Goal: Navigation & Orientation: Find specific page/section

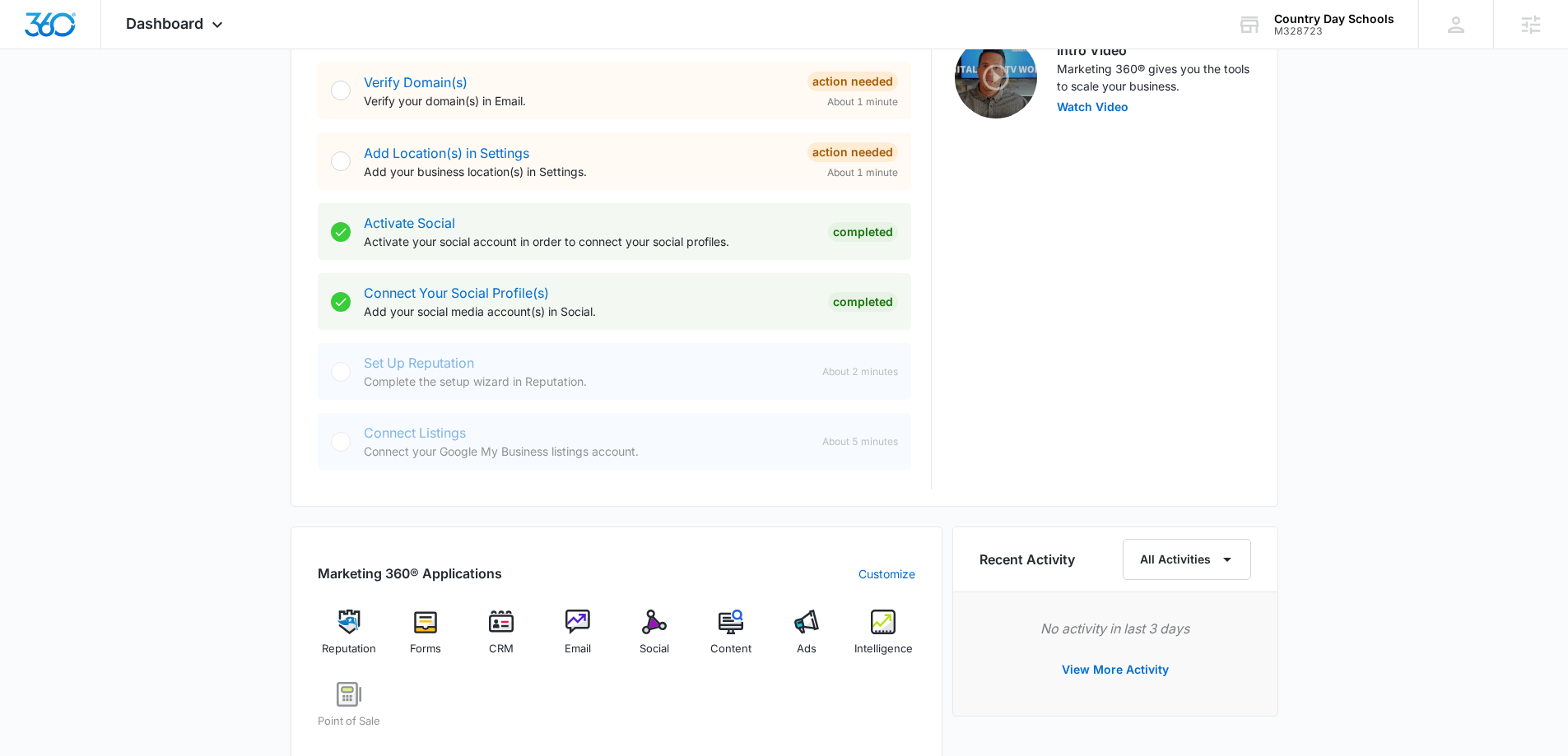
scroll to position [576, 0]
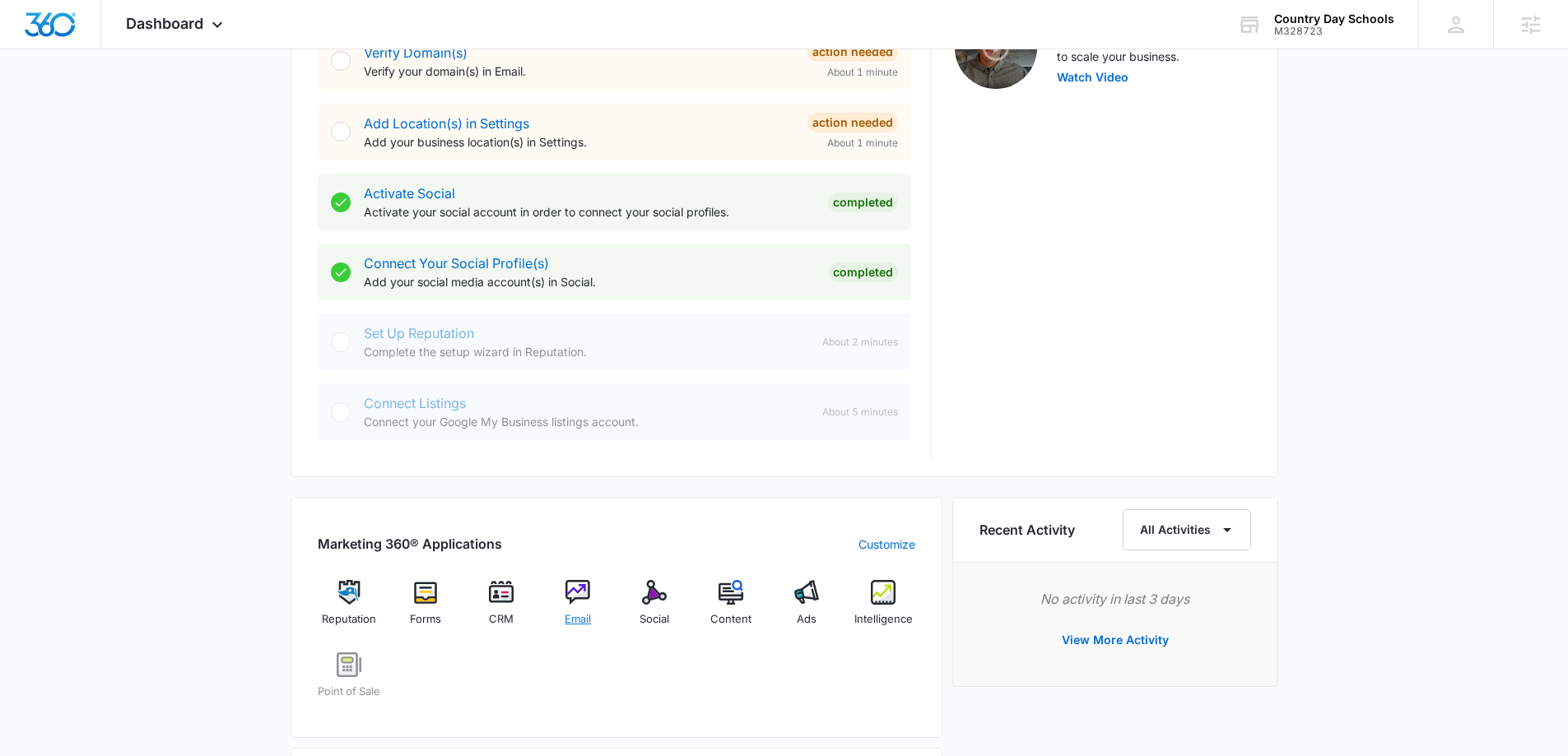
click at [584, 597] on img at bounding box center [578, 593] width 25 height 25
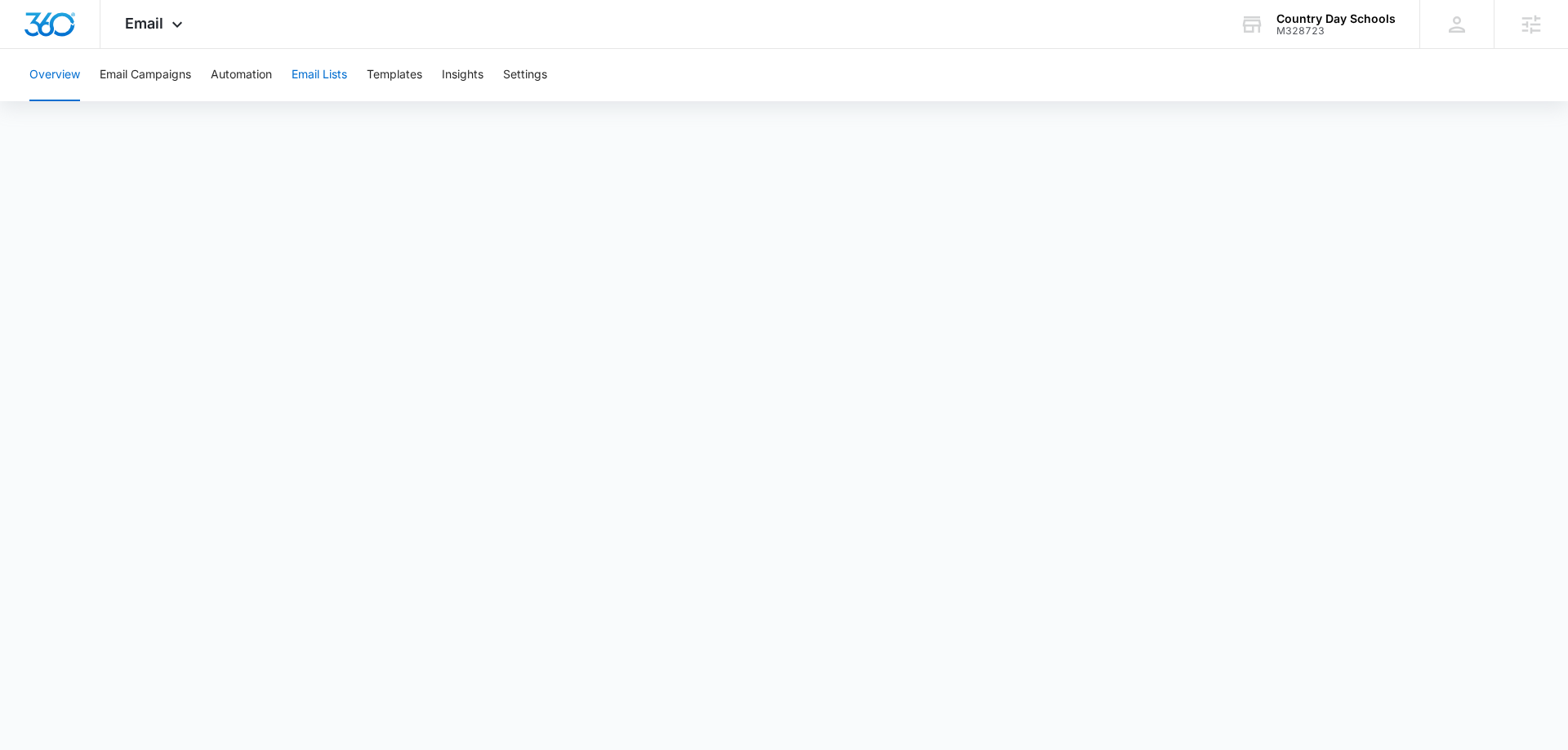
click at [331, 75] on button "Email Lists" at bounding box center [318, 76] width 55 height 53
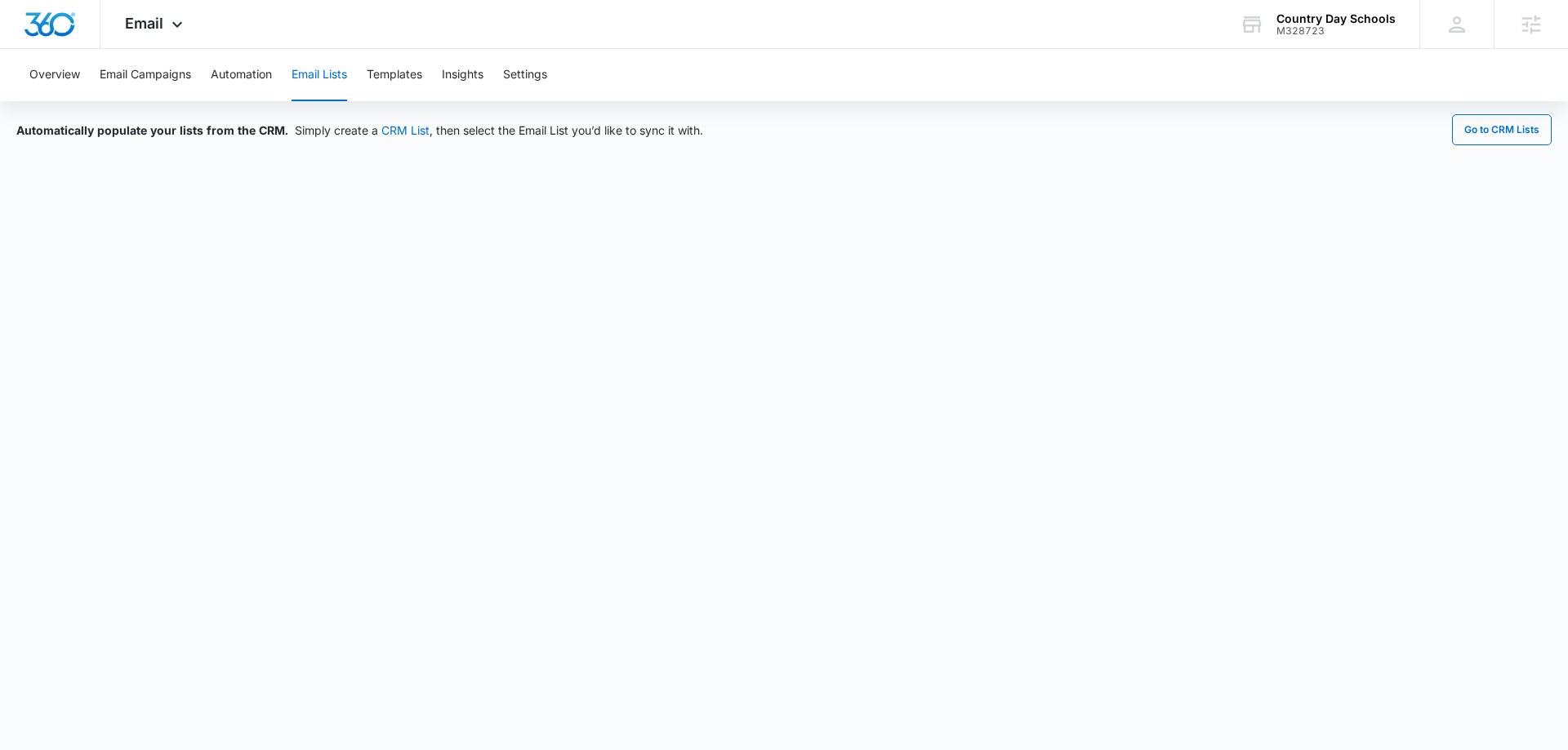
drag, startPoint x: 403, startPoint y: 75, endPoint x: 759, endPoint y: 66, distance: 356.1
click at [759, 66] on div "Overview Email Campaigns Automation Email Lists Templates Insights Settings" at bounding box center [784, 76] width 1529 height 53
click at [139, 72] on button "Email Campaigns" at bounding box center [145, 76] width 91 height 53
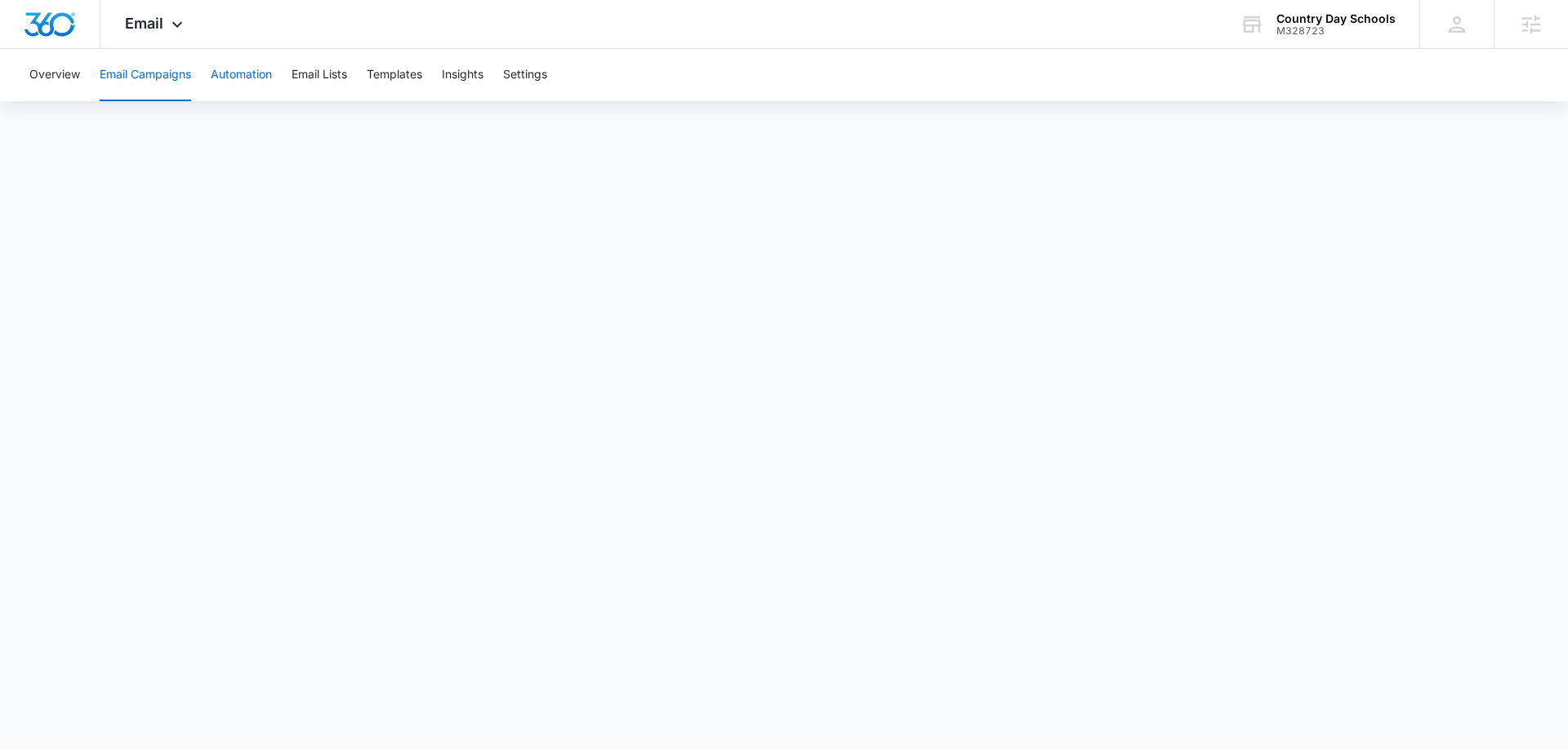
click at [258, 73] on button "Automation" at bounding box center [241, 76] width 61 height 53
click at [151, 77] on button "Email Campaigns" at bounding box center [145, 76] width 91 height 53
click at [236, 73] on button "Automation" at bounding box center [241, 76] width 61 height 53
click at [397, 73] on button "Templates" at bounding box center [394, 76] width 55 height 53
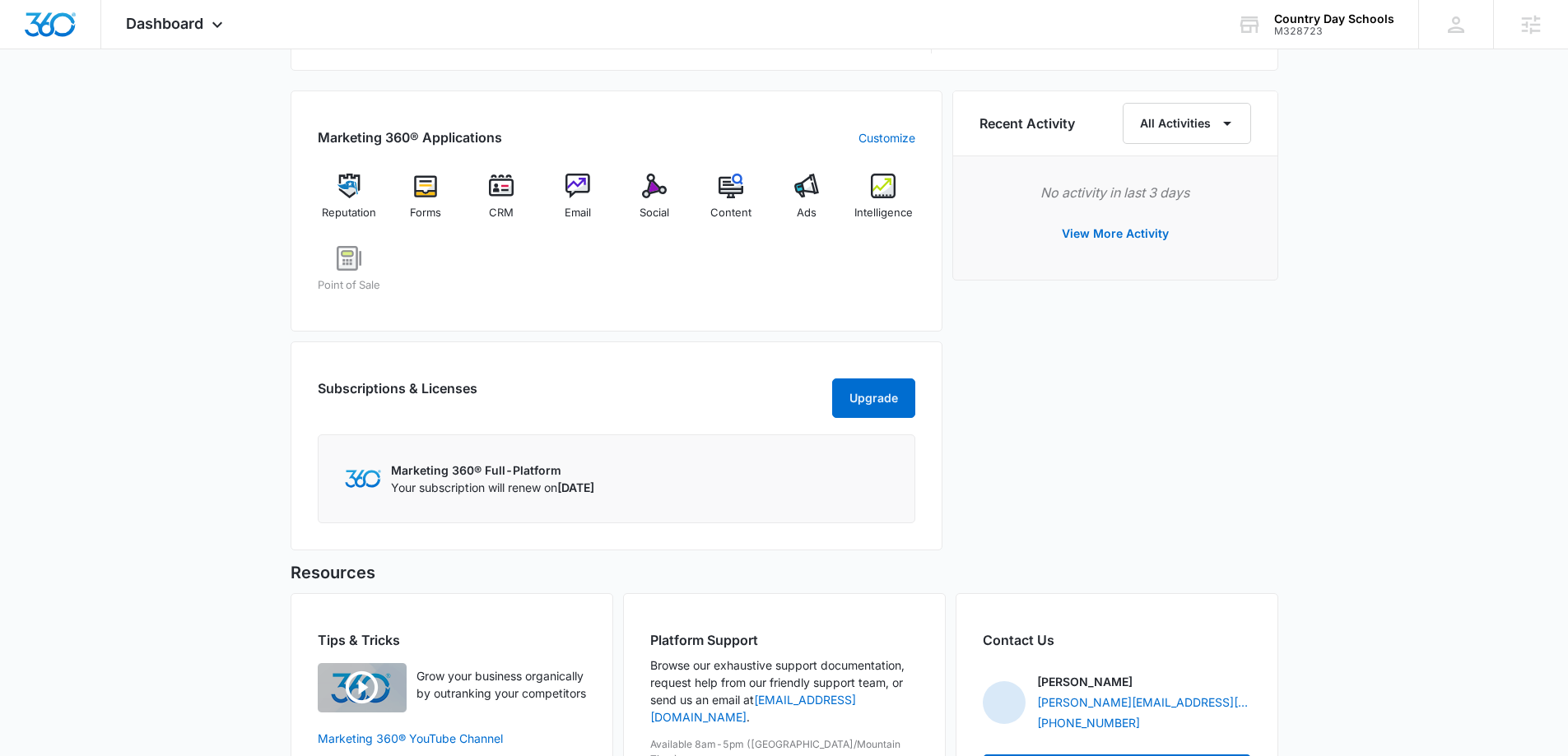
scroll to position [860, 0]
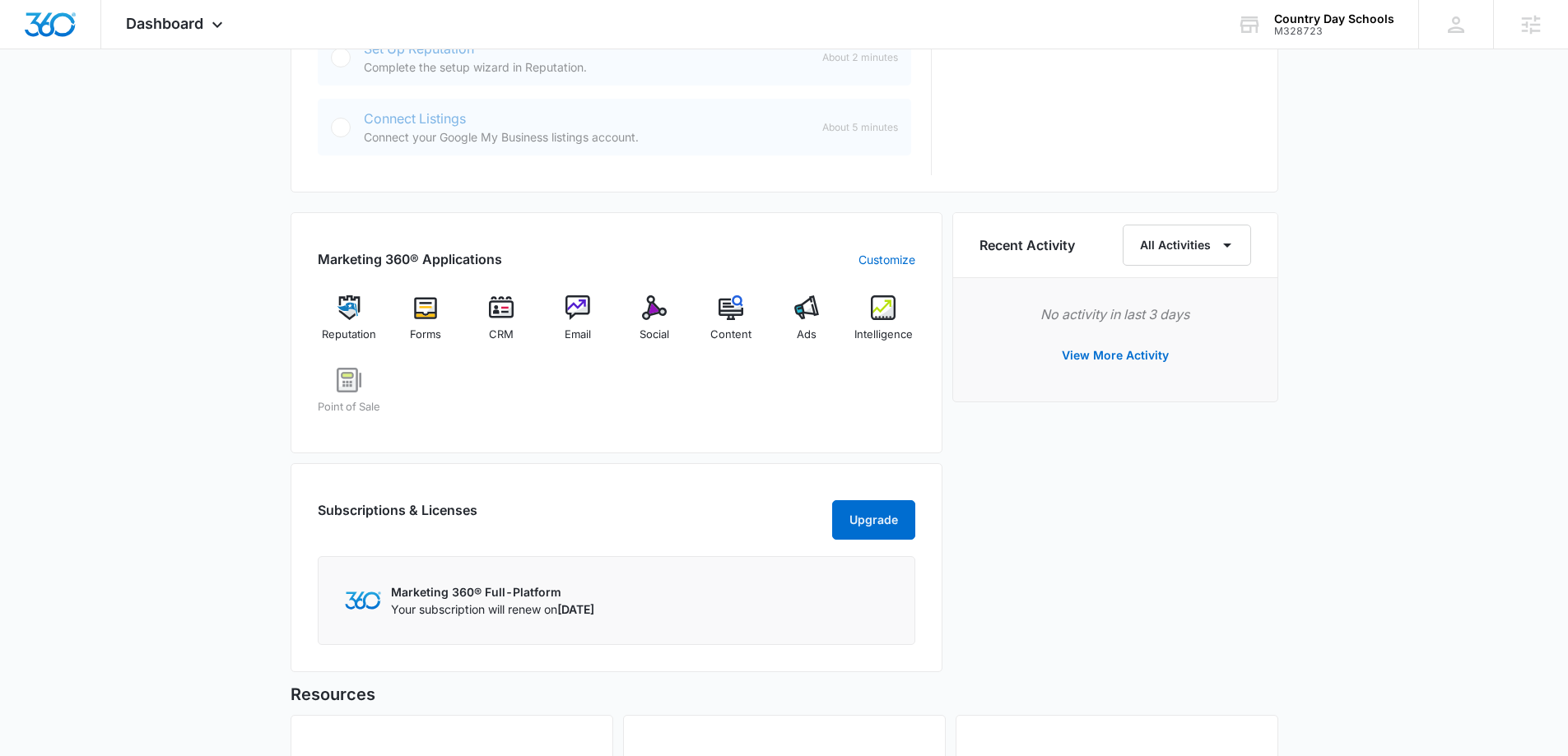
click at [1458, 174] on div "Today is Thursday, October 9th Good afternoon, Michael! Contacts You have 11 co…" at bounding box center [784, 98] width 1568 height 1777
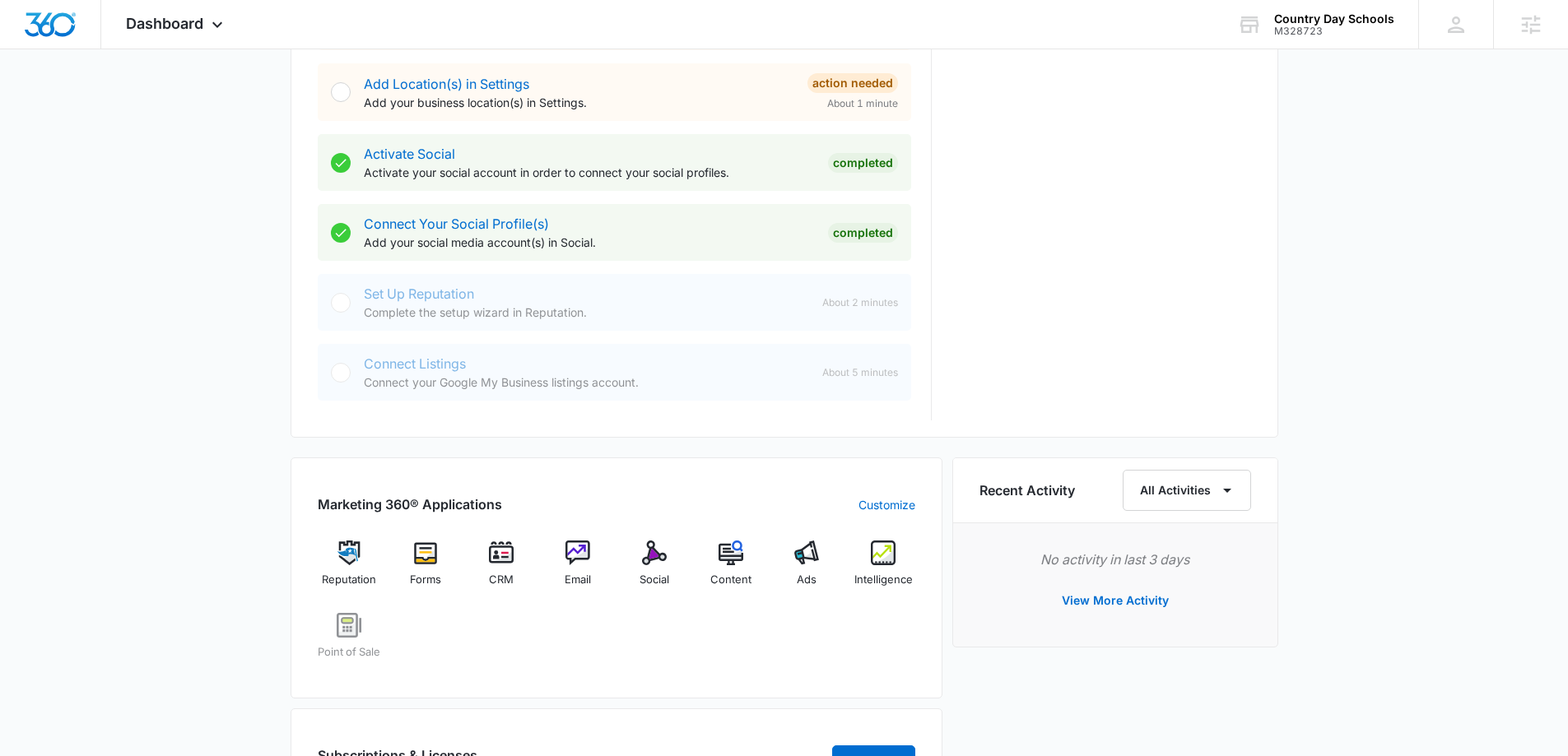
scroll to position [778, 0]
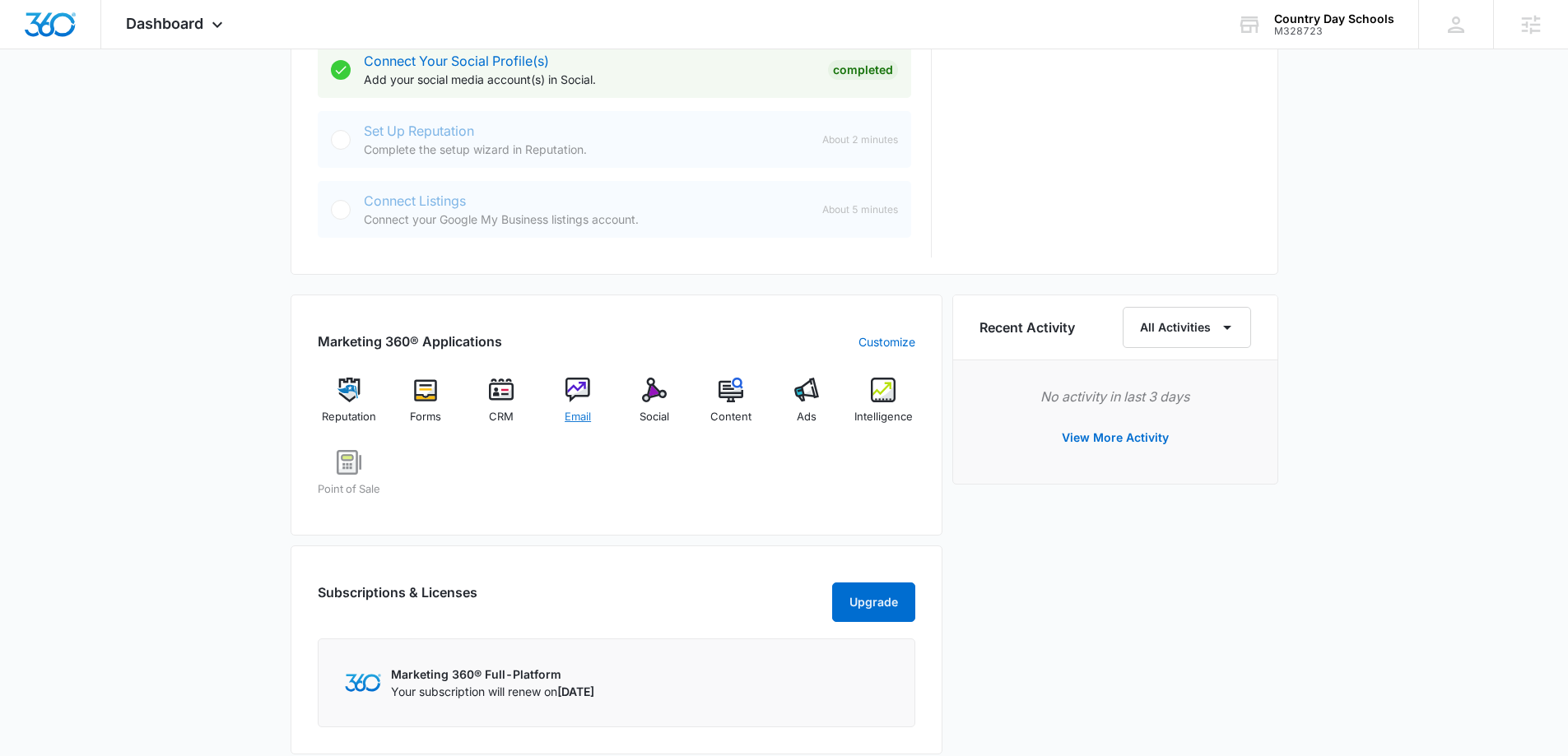
click at [574, 384] on img at bounding box center [578, 390] width 25 height 25
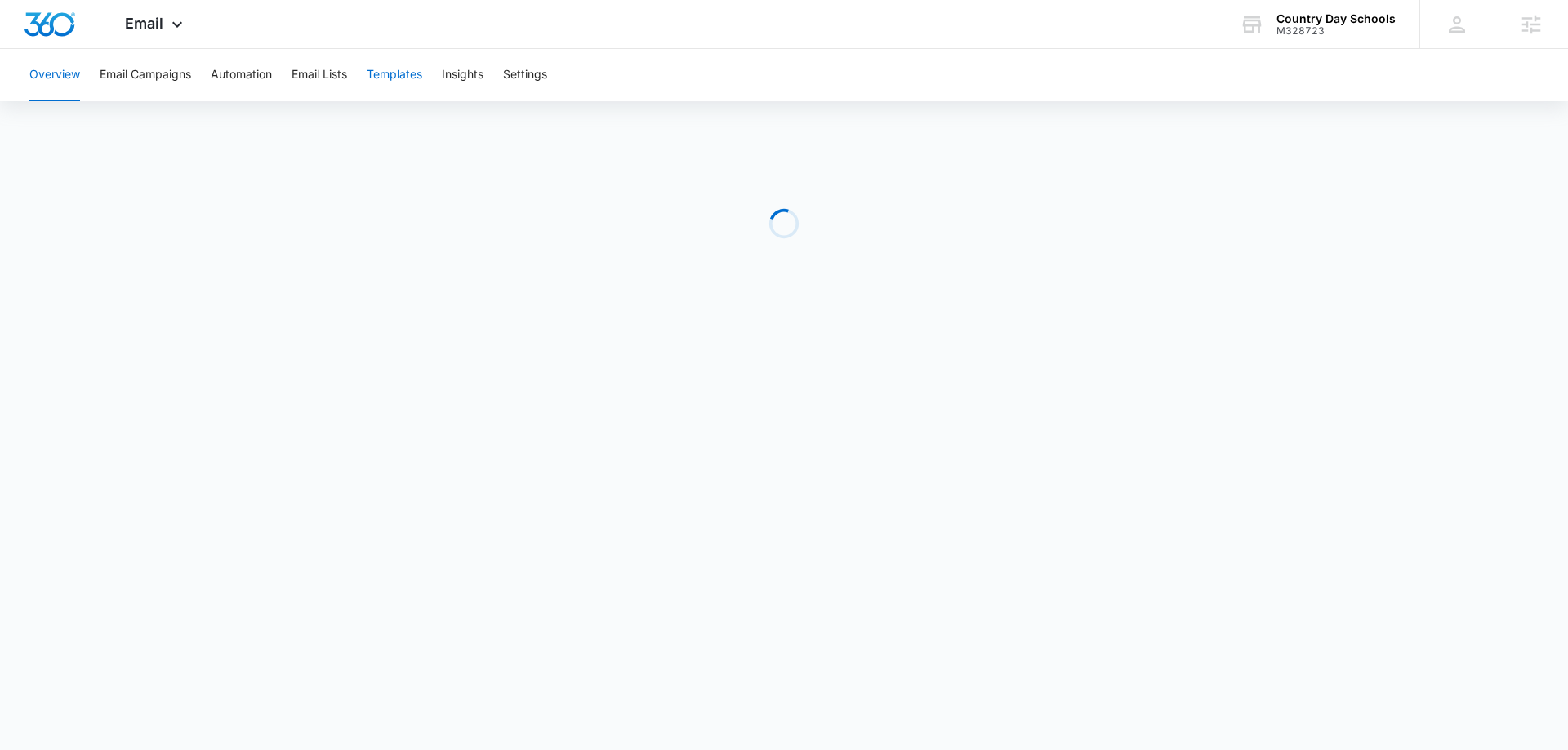
click at [400, 80] on button "Templates" at bounding box center [394, 76] width 55 height 53
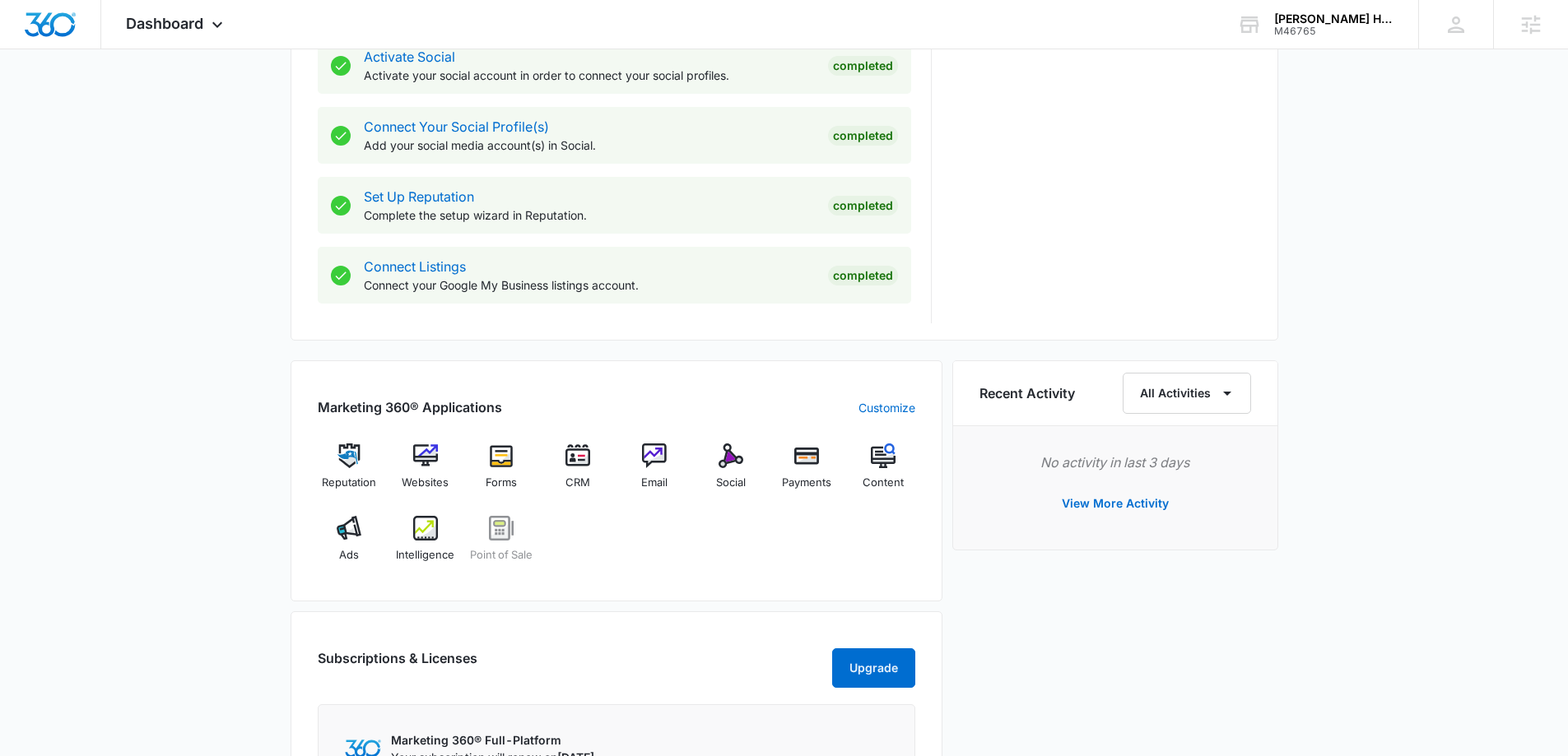
scroll to position [740, 0]
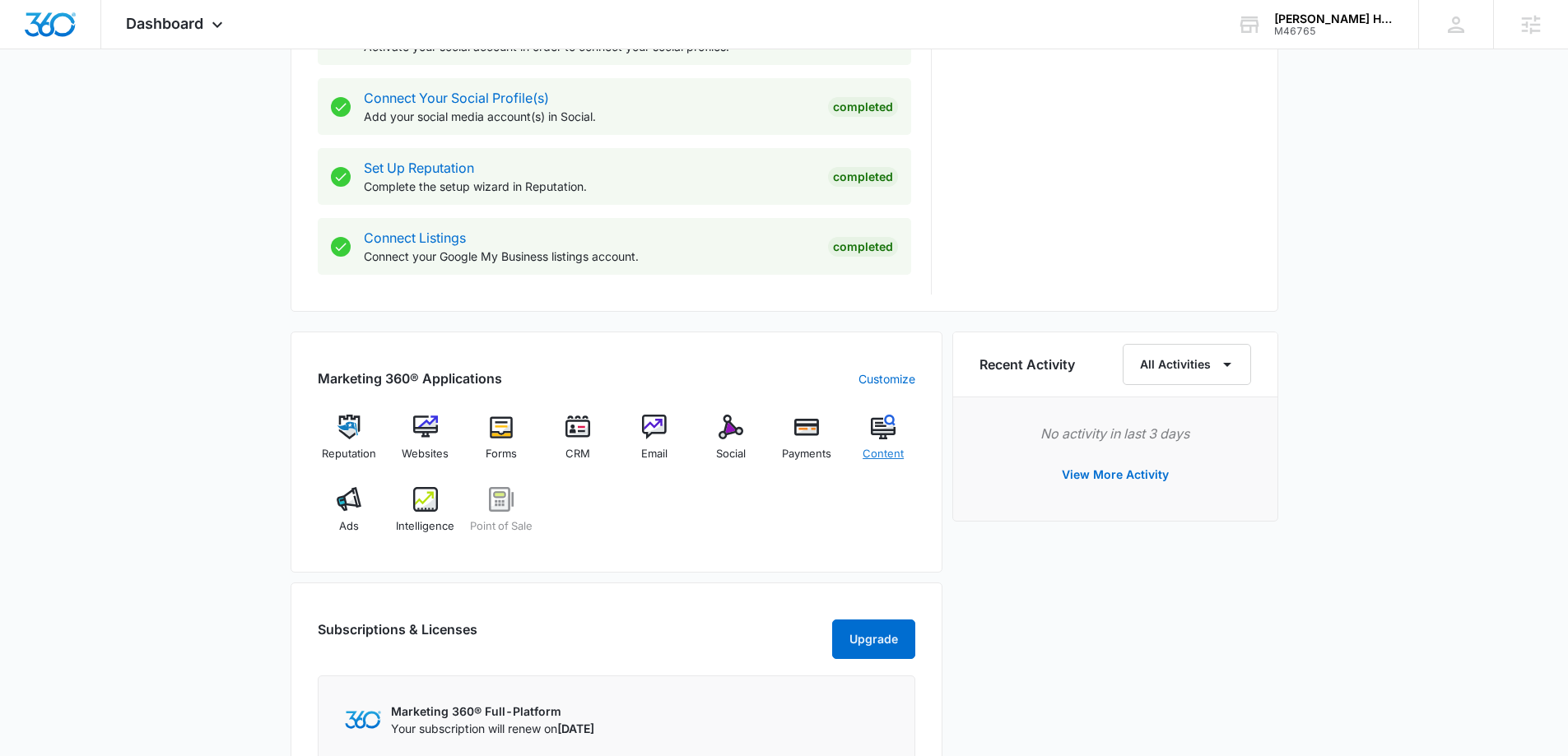
click at [888, 432] on img at bounding box center [883, 427] width 25 height 25
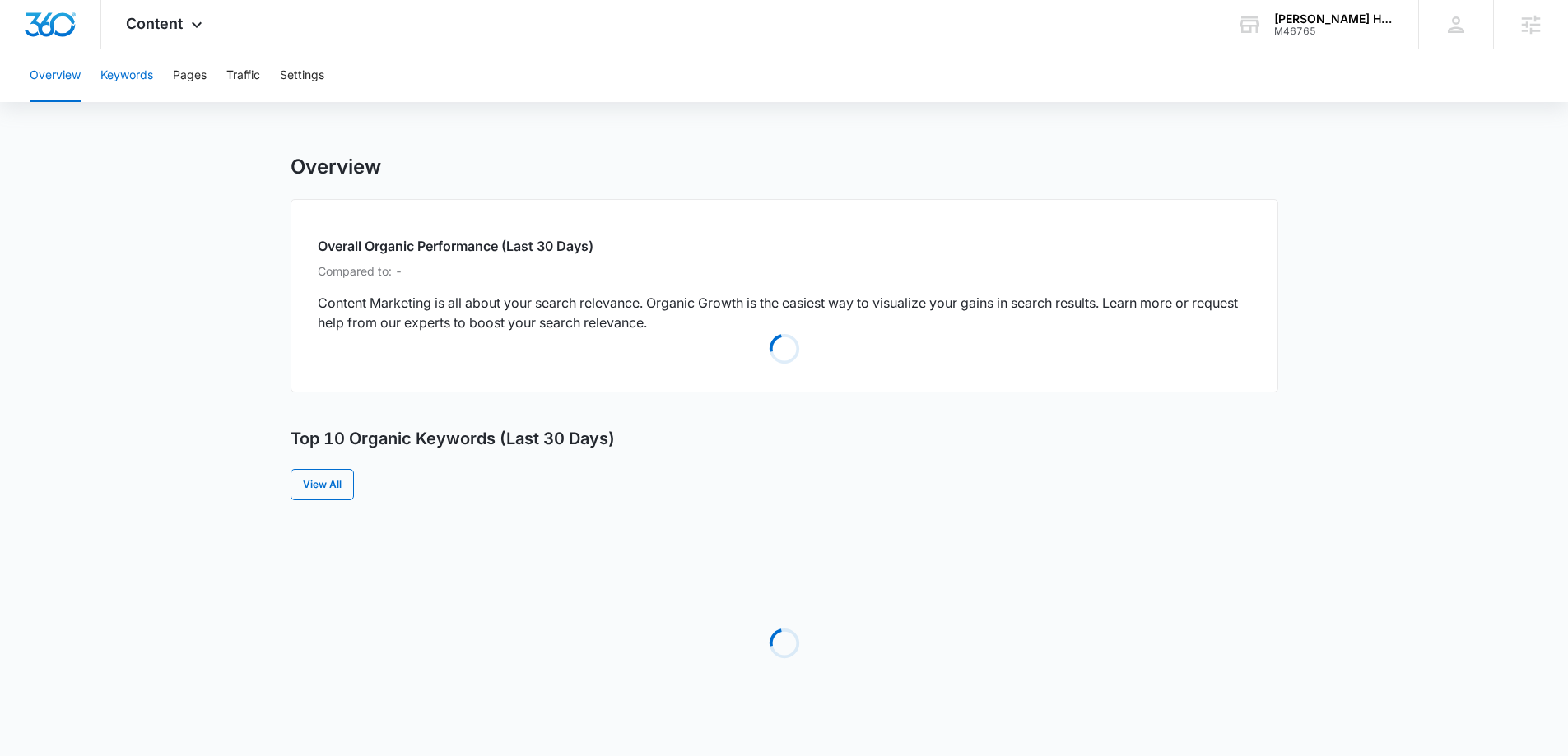
click at [118, 75] on button "Keywords" at bounding box center [127, 76] width 53 height 53
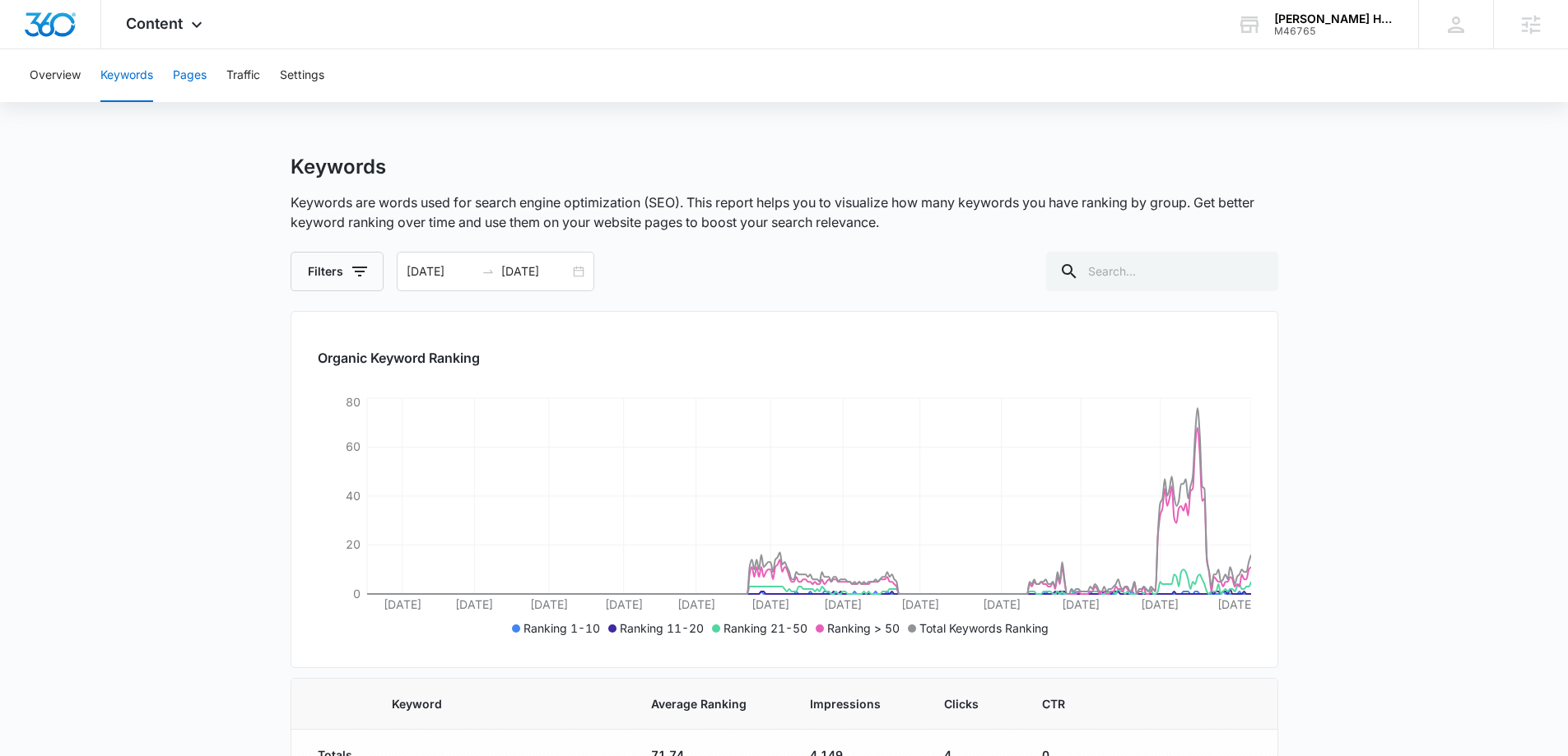
click at [197, 88] on button "Pages" at bounding box center [189, 76] width 34 height 53
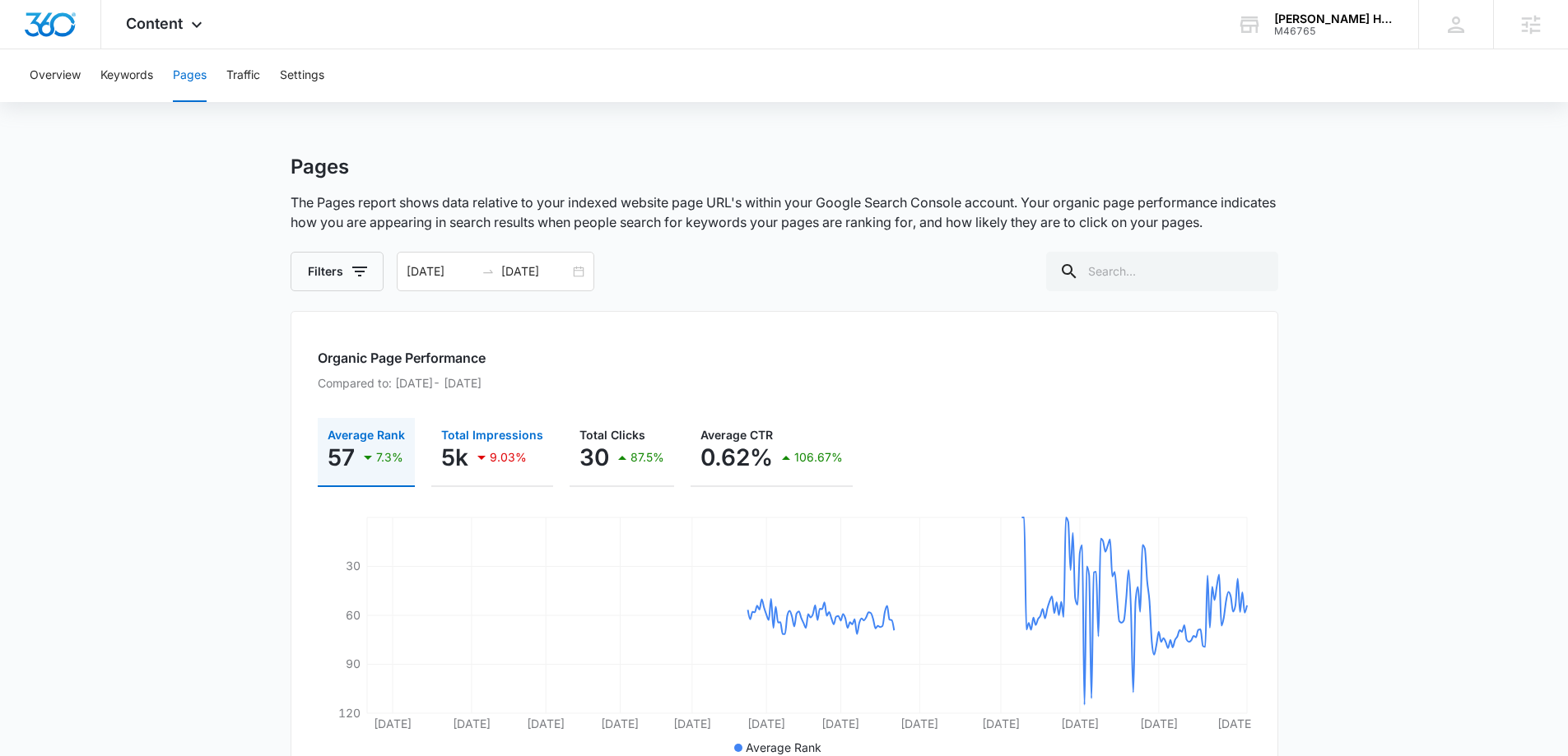
click at [473, 458] on icon "button" at bounding box center [482, 458] width 20 height 20
